Goal: Task Accomplishment & Management: Use online tool/utility

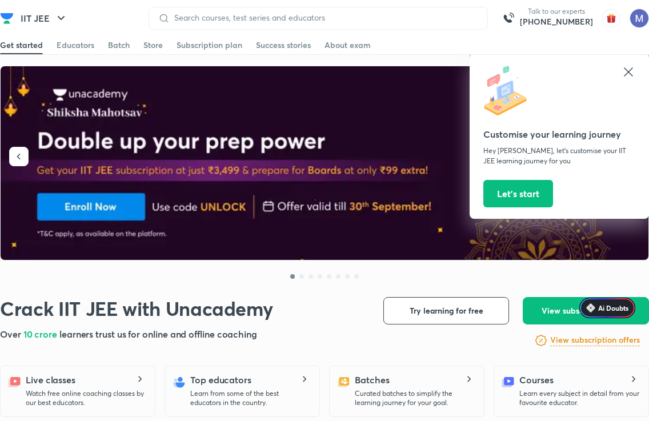
scroll to position [25, 0]
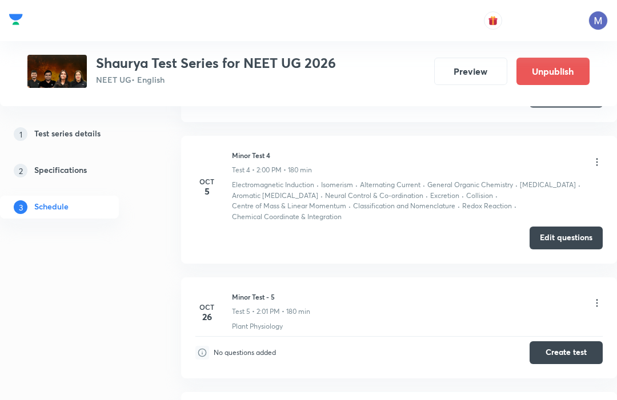
scroll to position [858, 0]
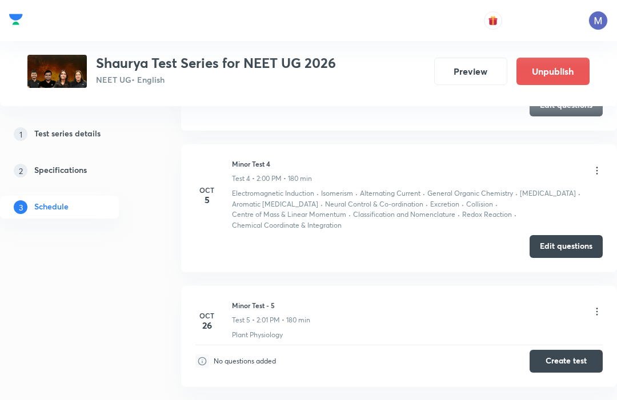
click at [554, 235] on button "Edit questions" at bounding box center [565, 246] width 73 height 23
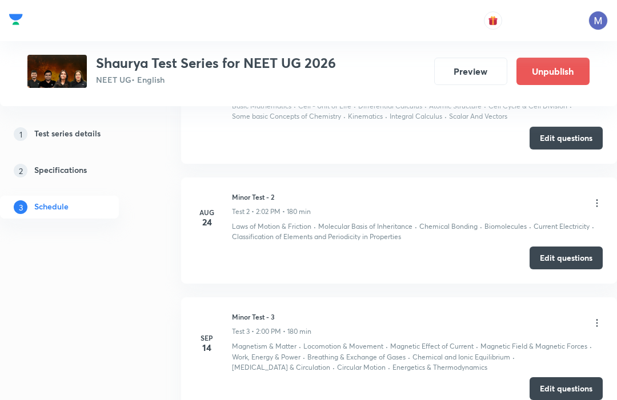
scroll to position [575, 0]
click at [545, 259] on button "Edit questions" at bounding box center [565, 257] width 73 height 23
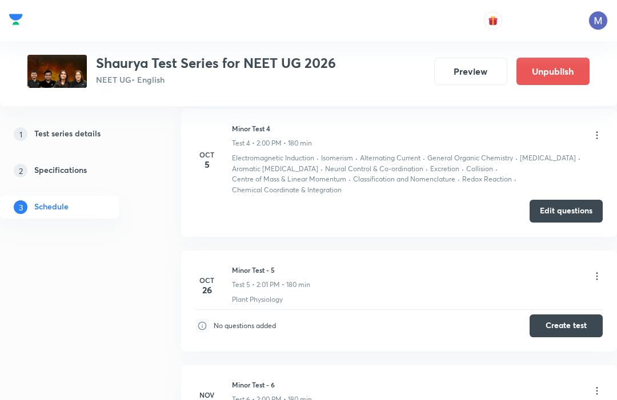
scroll to position [881, 0]
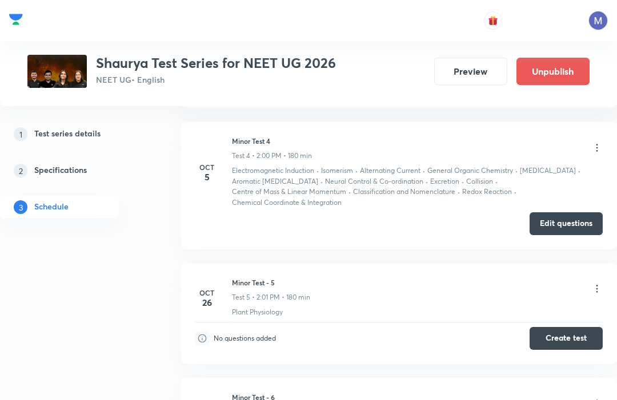
click at [576, 217] on button "Edit questions" at bounding box center [565, 223] width 73 height 23
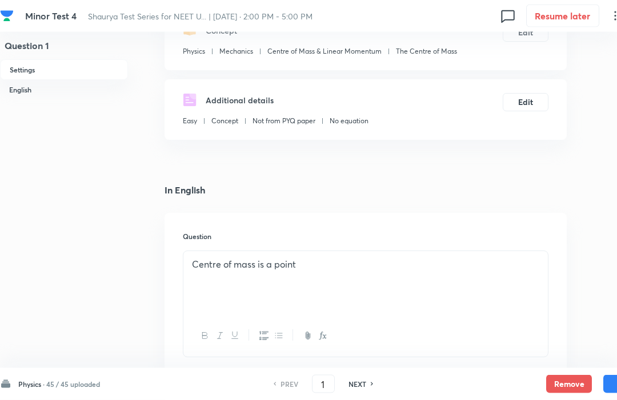
scroll to position [175, 0]
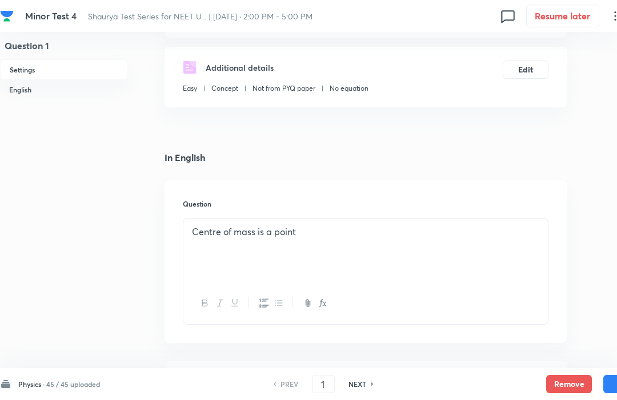
click at [53, 390] on h6 "45 / 45 uploaded" at bounding box center [73, 384] width 54 height 10
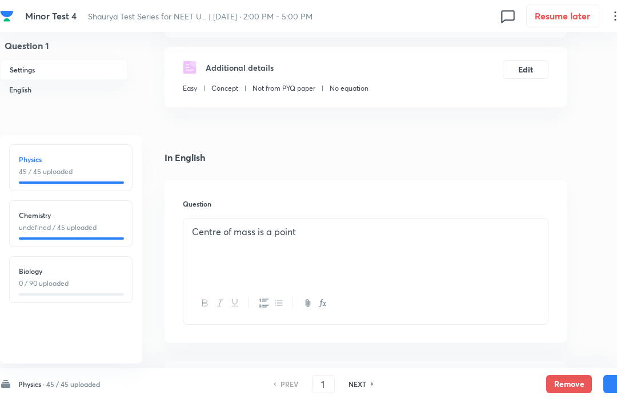
click at [45, 289] on p "0 / 90 uploaded" at bounding box center [71, 284] width 104 height 10
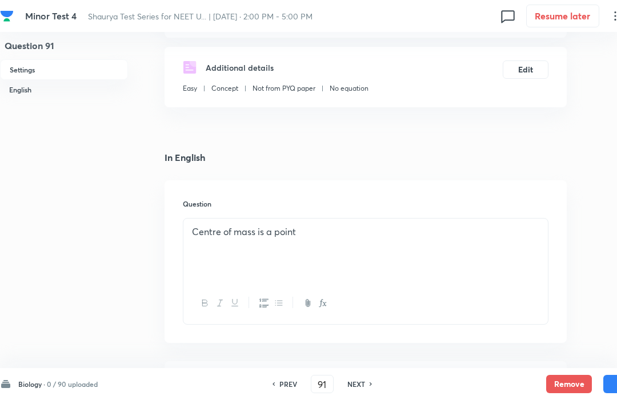
scroll to position [0, 0]
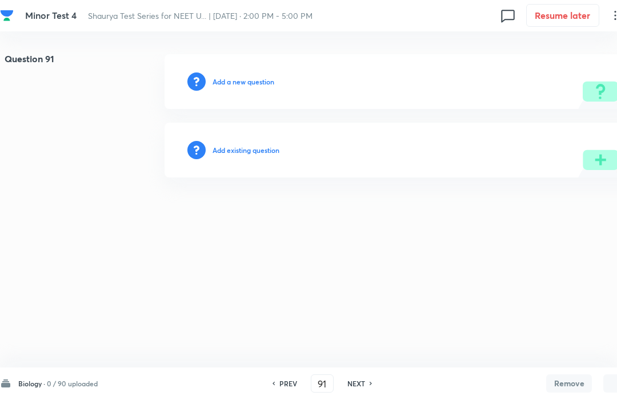
click at [49, 379] on h6 "0 / 90 uploaded" at bounding box center [72, 384] width 51 height 10
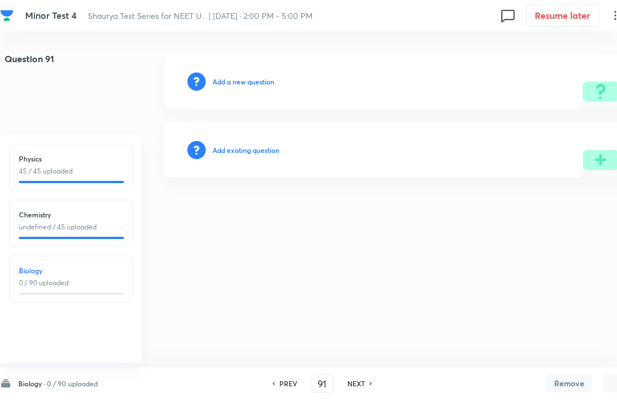
click at [43, 214] on h6 "Chemistry" at bounding box center [71, 215] width 104 height 10
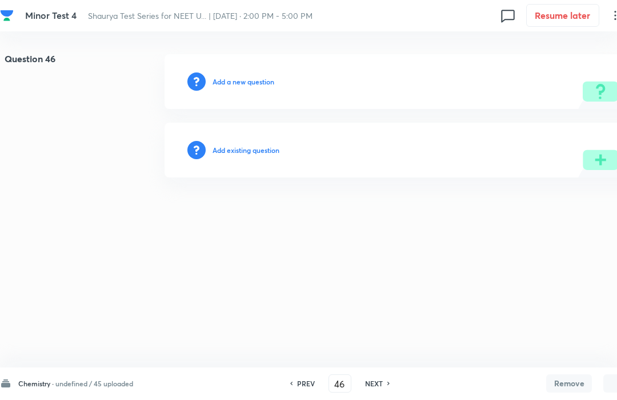
click at [51, 388] on h6 "Chemistry ·" at bounding box center [35, 384] width 35 height 10
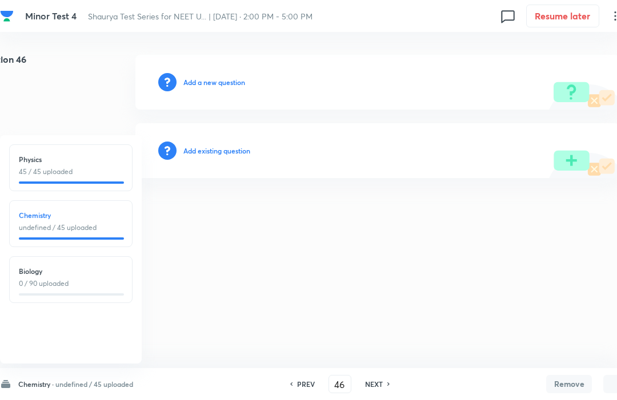
scroll to position [0, 32]
click at [377, 391] on div "PREV 46 ​ NEXT" at bounding box center [339, 384] width 147 height 18
click at [380, 382] on h6 "NEXT" at bounding box center [374, 384] width 18 height 10
click at [382, 378] on div "PREV 47 ​ NEXT" at bounding box center [339, 384] width 147 height 18
click at [383, 375] on div "Chemistry · undefined / 45 uploaded Physics 45 / 45 uploaded Chemistry undefine…" at bounding box center [324, 384] width 649 height 32
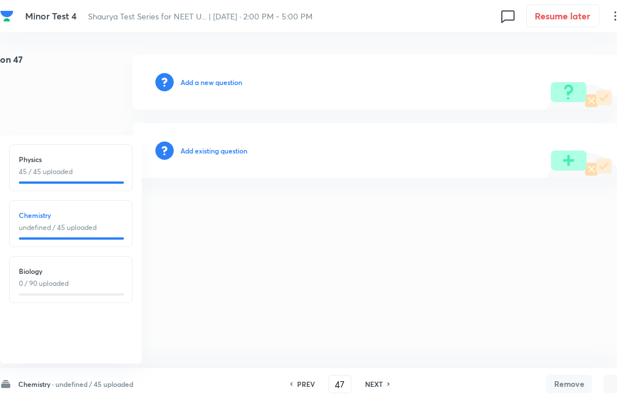
click at [382, 374] on div "Chemistry · undefined / 45 uploaded Physics 45 / 45 uploaded Chemistry undefine…" at bounding box center [324, 384] width 649 height 32
click at [381, 373] on div "Chemistry · undefined / 45 uploaded Physics 45 / 45 uploaded Chemistry undefine…" at bounding box center [324, 384] width 649 height 32
click at [374, 379] on h6 "NEXT" at bounding box center [374, 384] width 18 height 10
click at [372, 378] on div "PREV 48 ​ NEXT" at bounding box center [339, 384] width 147 height 18
click at [379, 380] on h6 "NEXT" at bounding box center [374, 384] width 18 height 10
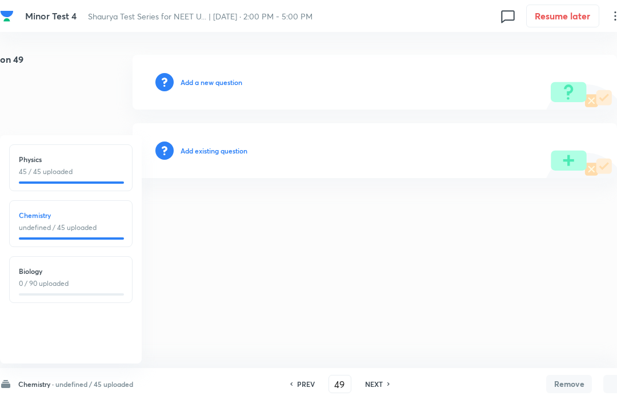
click at [380, 380] on h6 "NEXT" at bounding box center [374, 384] width 18 height 10
click at [380, 379] on h6 "NEXT" at bounding box center [374, 384] width 18 height 10
click at [384, 378] on div "PREV 51 ​ NEXT" at bounding box center [339, 384] width 147 height 18
click at [338, 376] on input "51" at bounding box center [340, 385] width 22 height 20
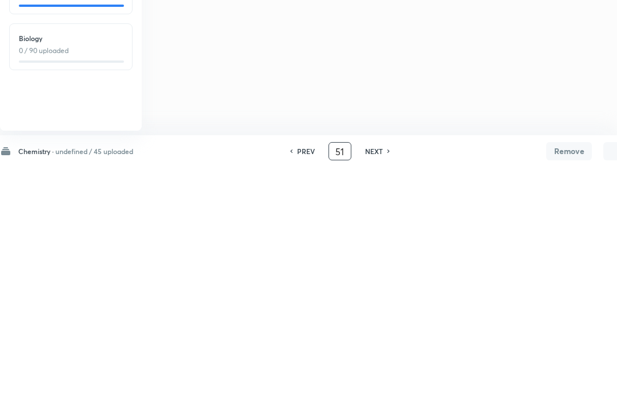
type input "5"
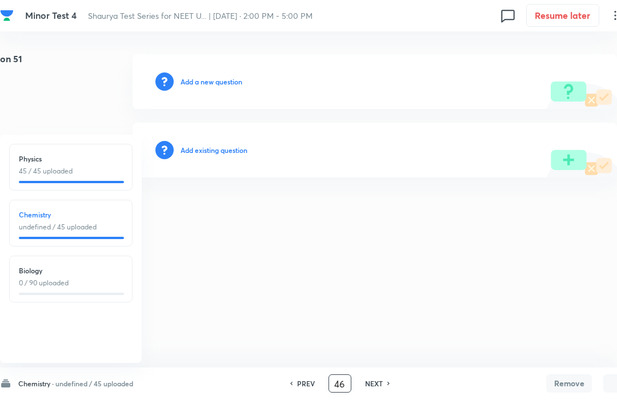
click at [295, 379] on div "PREV" at bounding box center [304, 384] width 30 height 10
click at [300, 384] on h6 "PREV" at bounding box center [306, 384] width 18 height 10
click at [302, 382] on h6 "PREV" at bounding box center [306, 384] width 18 height 10
click at [304, 377] on div "PREV 48 ​ NEXT" at bounding box center [339, 384] width 147 height 18
click at [310, 376] on div "PREV 48 ​ NEXT" at bounding box center [339, 384] width 147 height 18
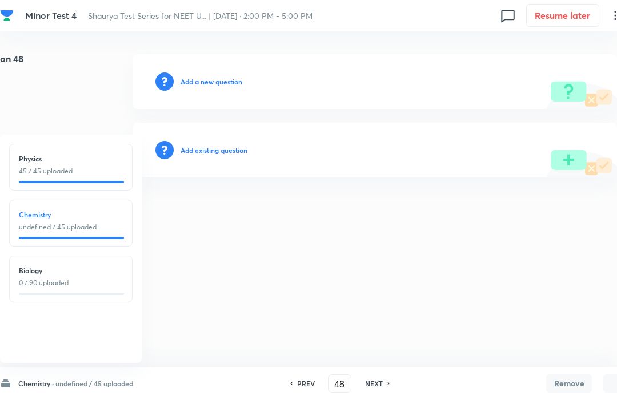
click at [309, 376] on div "PREV 48 ​ NEXT" at bounding box center [339, 384] width 147 height 18
click at [308, 379] on h6 "PREV" at bounding box center [306, 384] width 18 height 10
click at [308, 387] on h6 "PREV" at bounding box center [306, 384] width 18 height 10
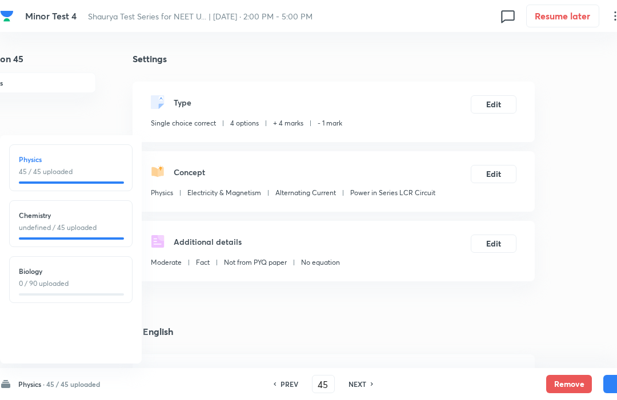
click at [306, 376] on div "PREV 45 ​ NEXT" at bounding box center [323, 384] width 147 height 18
click at [359, 380] on h6 "NEXT" at bounding box center [357, 384] width 18 height 10
type input "46"
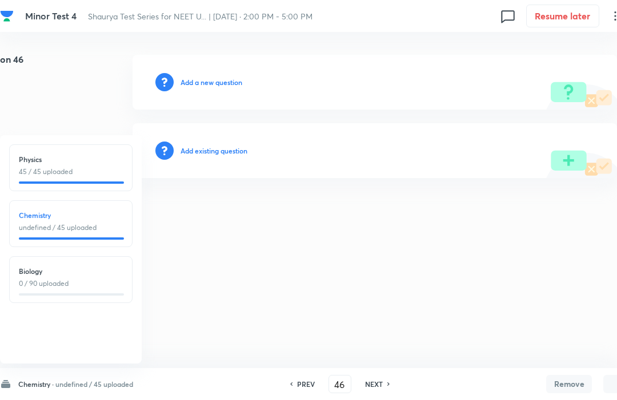
scroll to position [0, 32]
click at [64, 379] on div "Chemistry · undefined / 45 uploaded" at bounding box center [66, 384] width 133 height 11
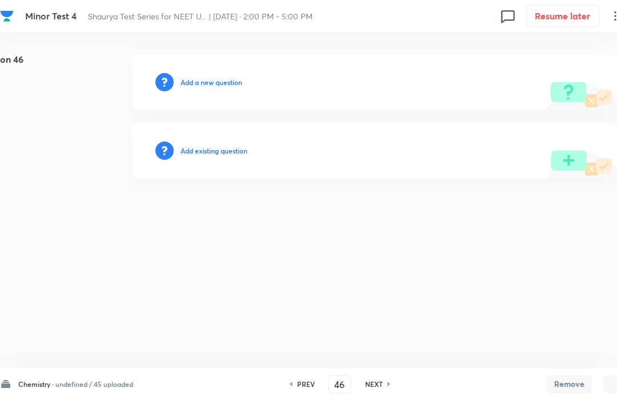
click at [210, 151] on h6 "Add existing question" at bounding box center [213, 151] width 67 height 10
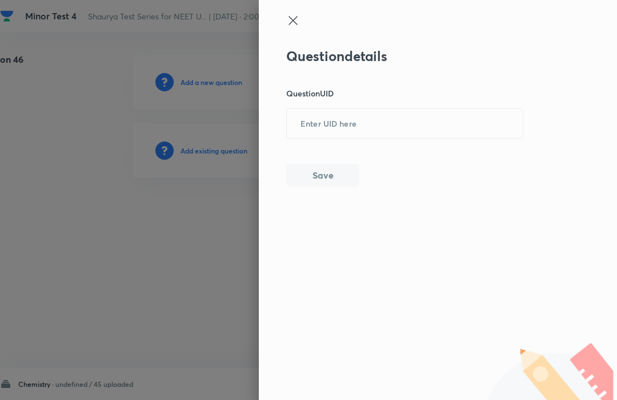
click at [320, 119] on input "text" at bounding box center [405, 124] width 236 height 28
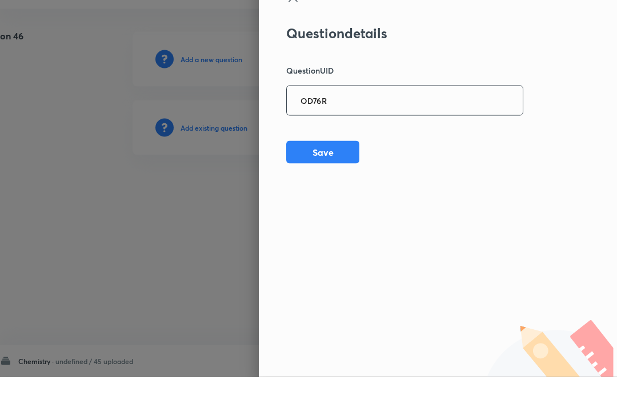
click at [299, 164] on button "Save" at bounding box center [322, 175] width 73 height 23
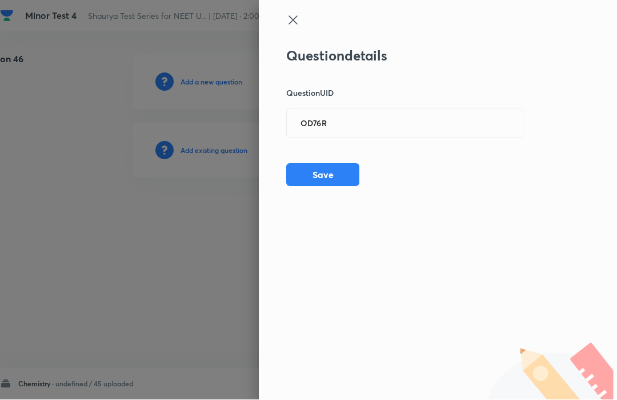
click at [342, 115] on input "OD76R" at bounding box center [405, 124] width 236 height 28
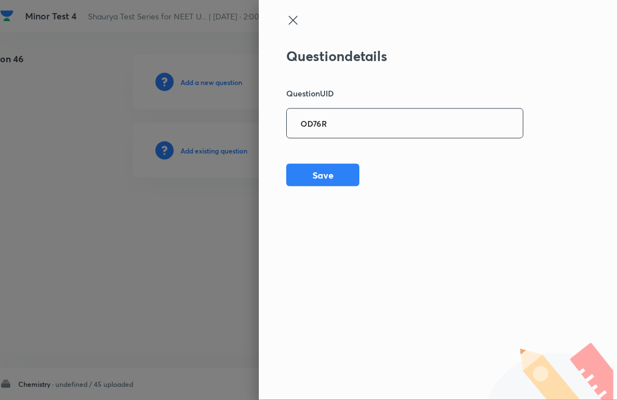
click at [343, 119] on input "OD76R" at bounding box center [405, 124] width 236 height 28
type input "O"
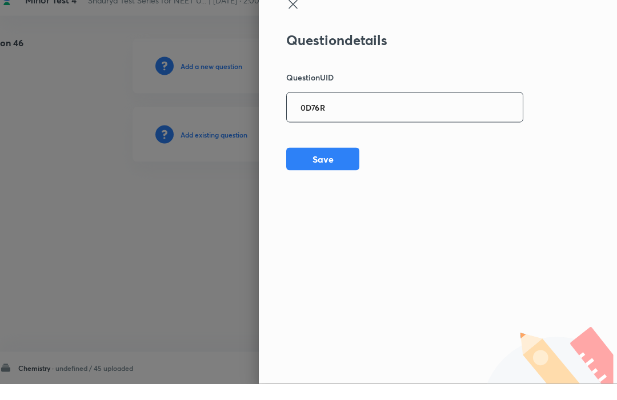
click at [306, 164] on button "Save" at bounding box center [322, 175] width 73 height 23
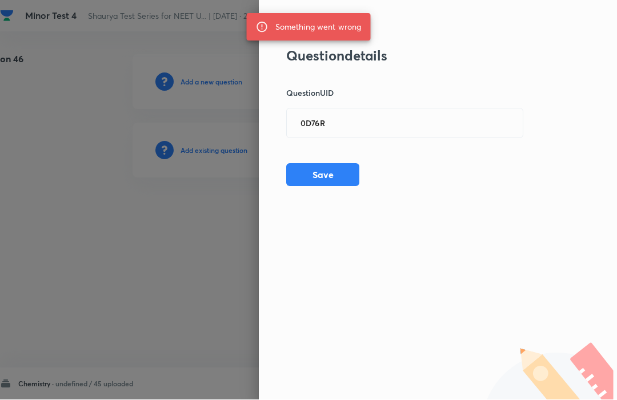
click at [305, 117] on input "0D76R" at bounding box center [405, 124] width 236 height 28
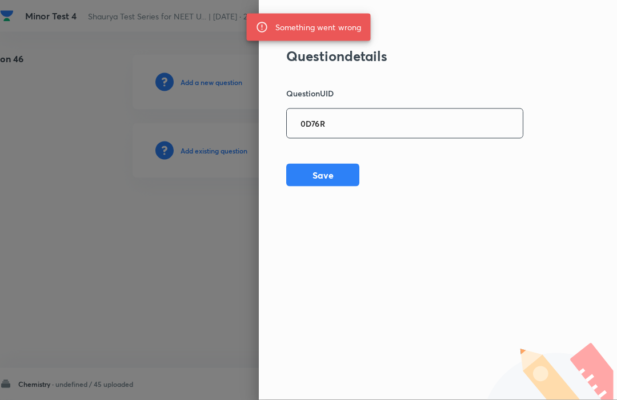
click at [305, 120] on input "0D76R" at bounding box center [405, 124] width 236 height 28
click at [316, 121] on input "0D76R" at bounding box center [405, 124] width 236 height 28
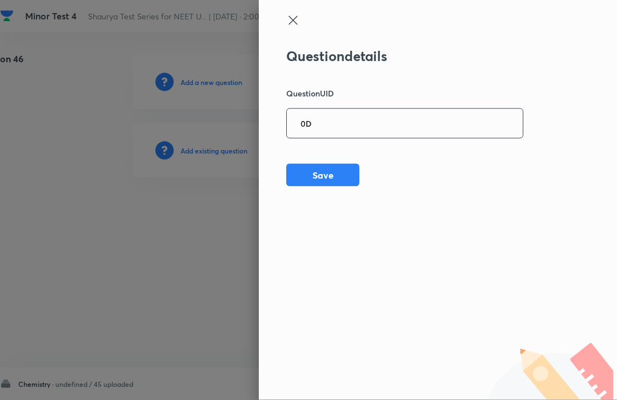
type input "0"
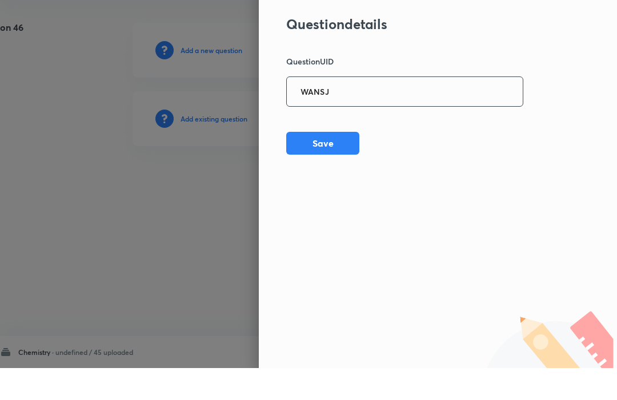
type input "WANSJ"
click at [310, 164] on button "Save" at bounding box center [322, 175] width 73 height 23
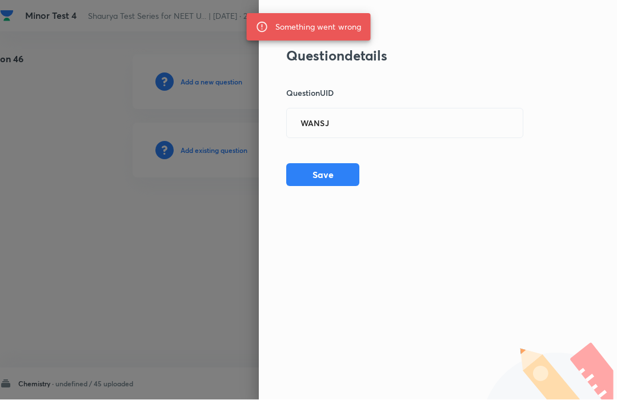
click at [186, 237] on div at bounding box center [308, 200] width 617 height 400
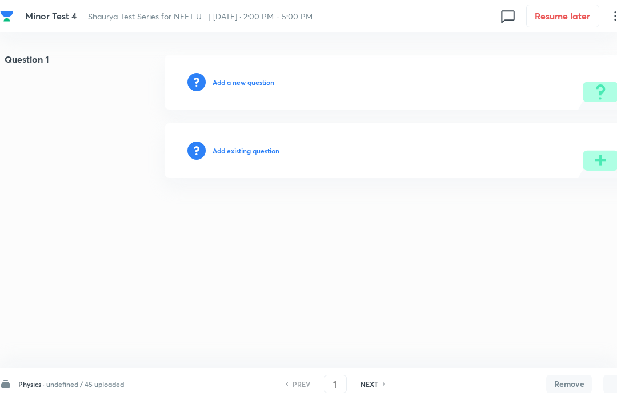
click at [75, 389] on h6 "undefined / 45 uploaded" at bounding box center [85, 384] width 78 height 10
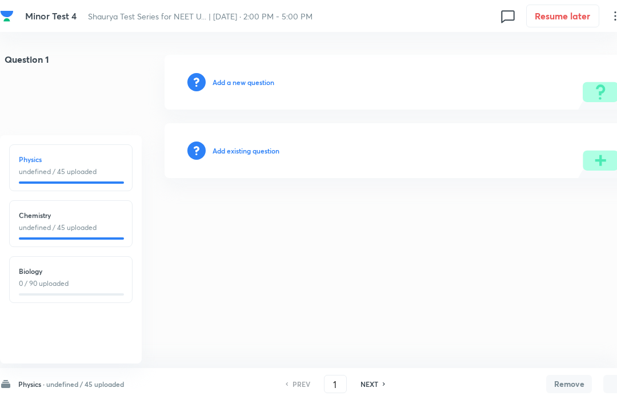
click at [65, 227] on p "undefined / 45 uploaded" at bounding box center [71, 228] width 104 height 10
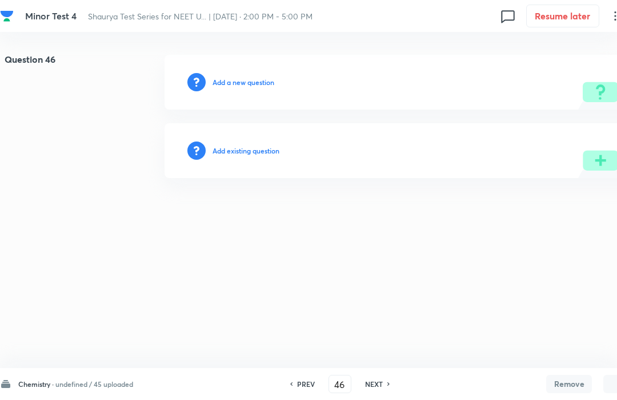
click at [70, 379] on h6 "undefined / 45 uploaded" at bounding box center [94, 384] width 78 height 10
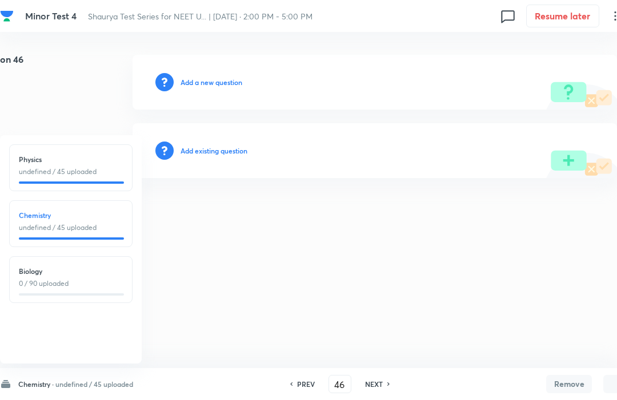
scroll to position [0, 2]
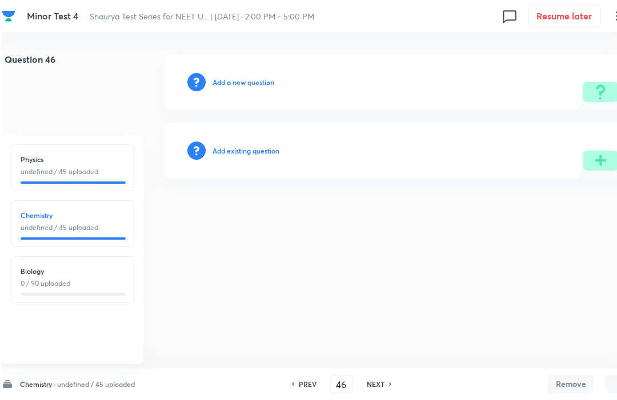
click at [374, 389] on h6 "NEXT" at bounding box center [374, 384] width 18 height 10
click at [382, 389] on h6 "NEXT" at bounding box center [374, 384] width 18 height 10
click at [378, 379] on h6 "NEXT" at bounding box center [374, 384] width 18 height 10
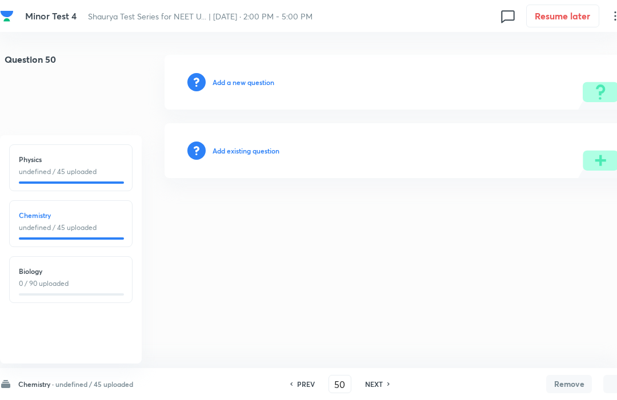
click at [372, 377] on div "PREV 50 ​ NEXT" at bounding box center [339, 384] width 147 height 18
click at [371, 376] on div "PREV 50 ​ NEXT" at bounding box center [339, 384] width 147 height 18
click at [46, 278] on div "Biology 0 / 90 uploaded" at bounding box center [71, 277] width 104 height 23
type input "91"
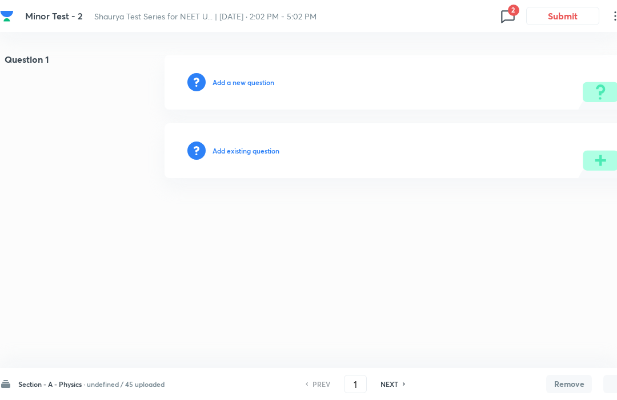
click at [129, 382] on h6 "undefined / 45 uploaded" at bounding box center [126, 384] width 78 height 10
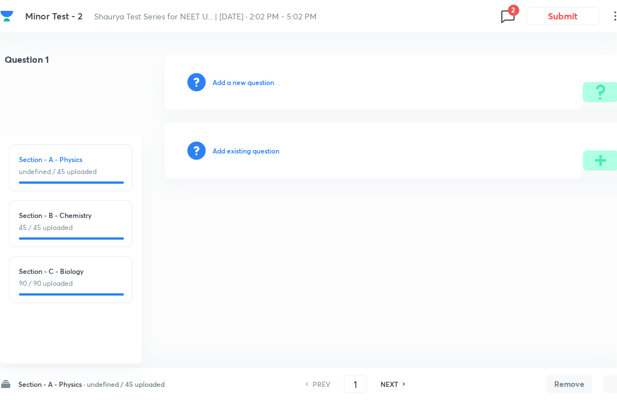
click at [511, 7] on span "2" at bounding box center [513, 10] width 11 height 11
click at [468, 90] on h6 "Question 143" at bounding box center [439, 87] width 137 height 10
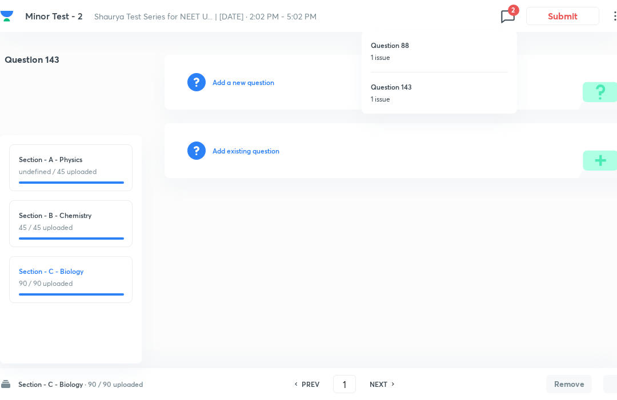
type input "143"
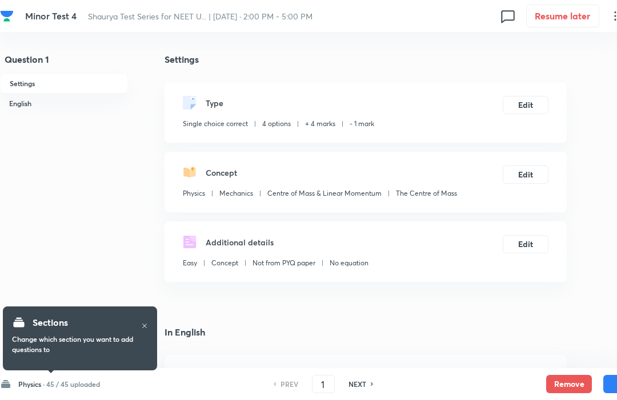
checkbox input "true"
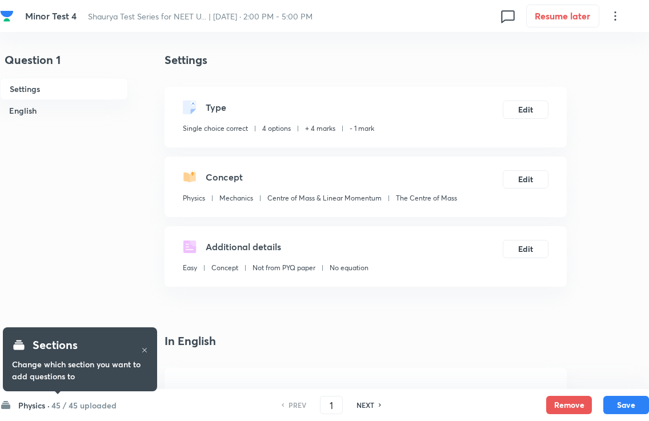
click at [95, 400] on h6 "45 / 45 uploaded" at bounding box center [83, 405] width 65 height 12
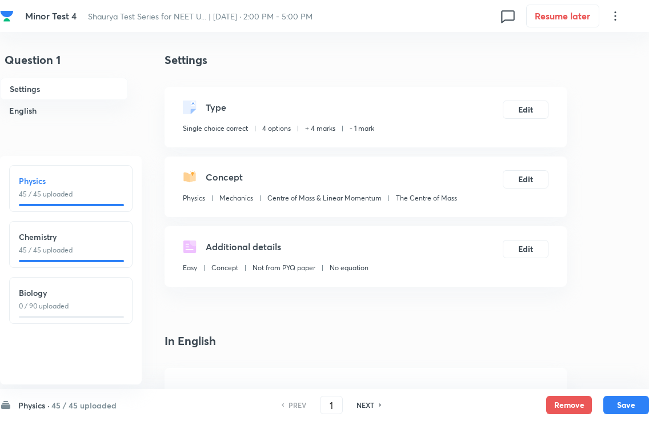
click at [111, 242] on h6 "Chemistry" at bounding box center [71, 237] width 104 height 12
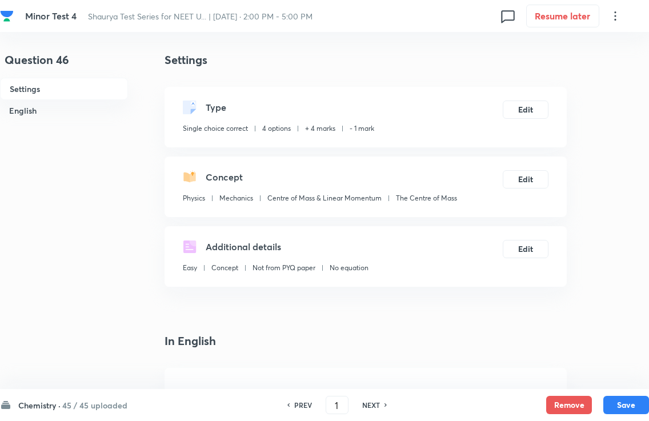
type input "46"
checkbox input "false"
checkbox input "true"
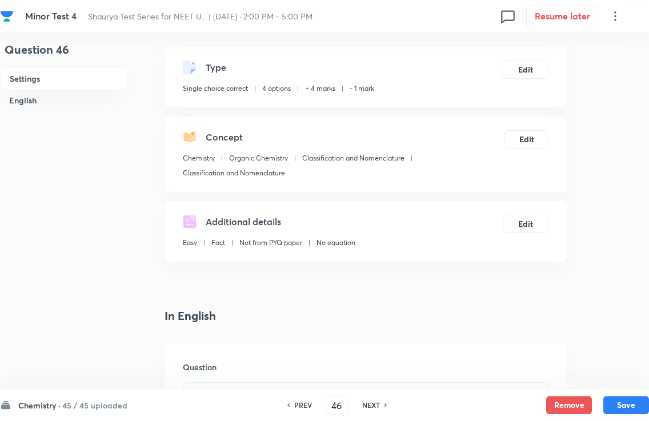
scroll to position [43, 0]
